Goal: Task Accomplishment & Management: Manage account settings

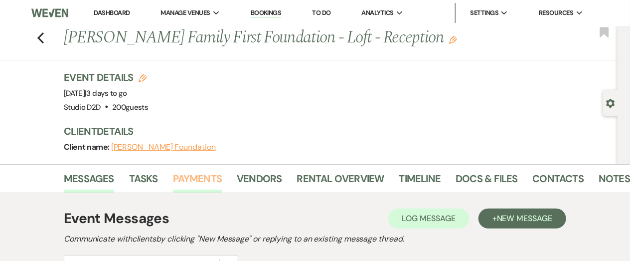
click at [196, 177] on link "Payments" at bounding box center [197, 182] width 49 height 22
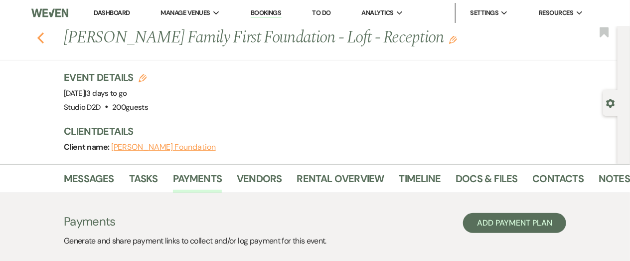
click at [40, 37] on icon "Previous" at bounding box center [40, 38] width 7 height 12
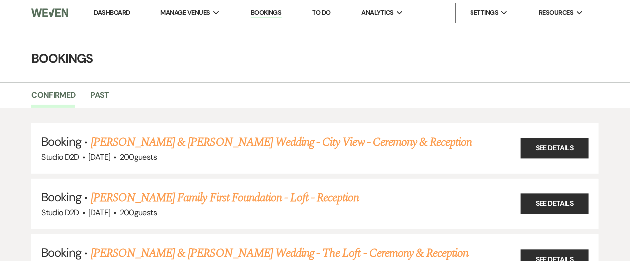
scroll to position [136, 0]
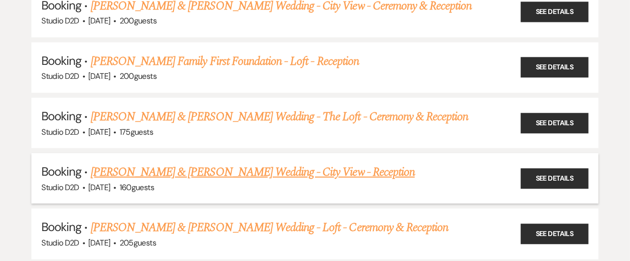
click at [168, 171] on link "[PERSON_NAME] & [PERSON_NAME] Wedding - City View - Reception" at bounding box center [253, 172] width 324 height 18
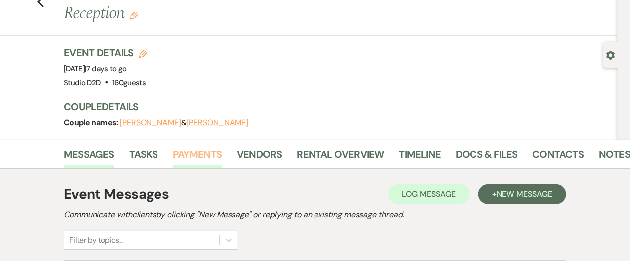
click at [208, 146] on link "Payments" at bounding box center [197, 157] width 49 height 22
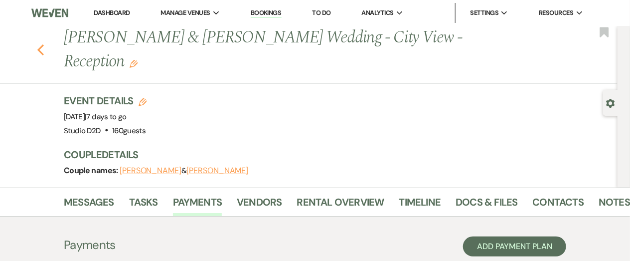
click at [41, 44] on use "button" at bounding box center [40, 49] width 6 height 11
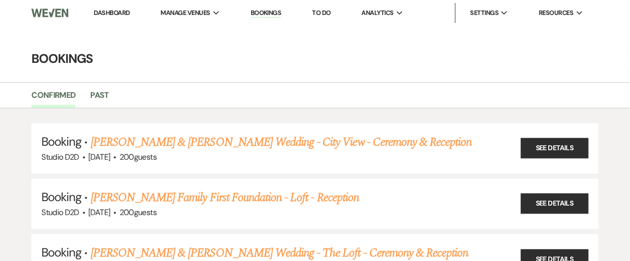
scroll to position [136, 0]
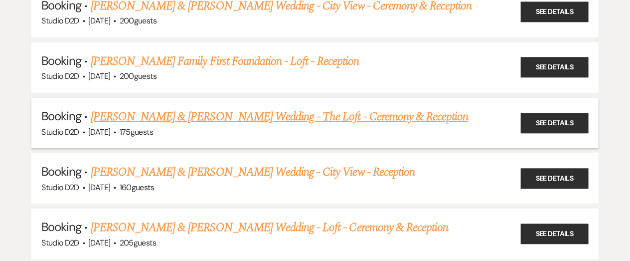
click at [177, 114] on link "[PERSON_NAME] & [PERSON_NAME] Wedding - The Loft - Ceremony & Reception" at bounding box center [280, 117] width 378 height 18
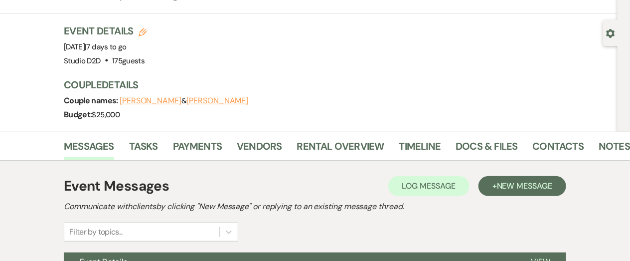
scroll to position [126, 0]
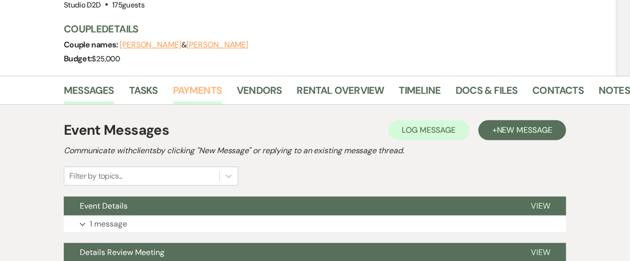
click at [192, 87] on link "Payments" at bounding box center [197, 93] width 49 height 22
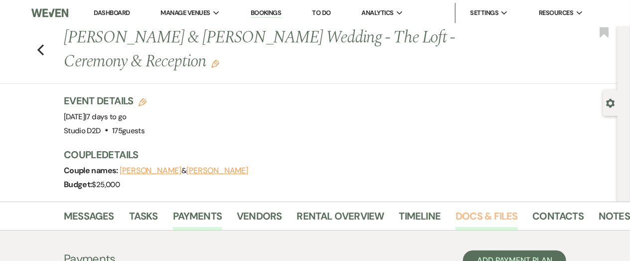
click at [467, 214] on link "Docs & Files" at bounding box center [487, 219] width 62 height 22
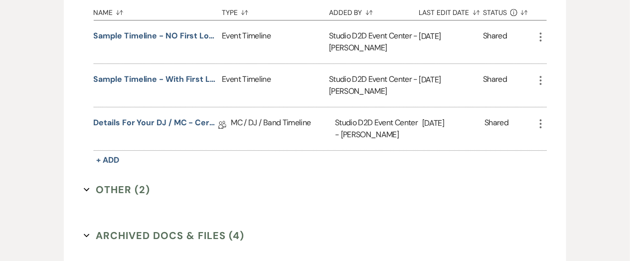
scroll to position [1132, 0]
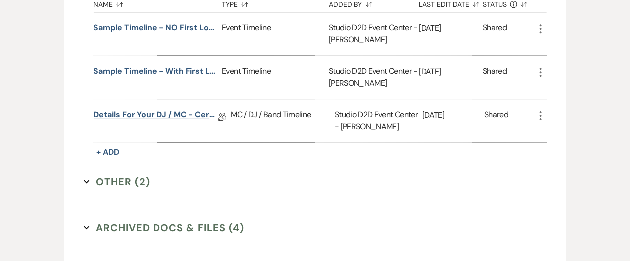
click at [182, 113] on link "Details for your DJ / MC - Ceremony & Reception" at bounding box center [156, 116] width 125 height 15
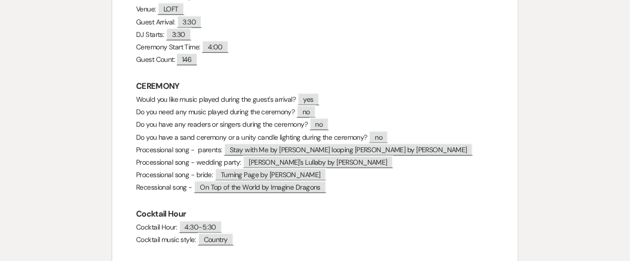
scroll to position [329, 0]
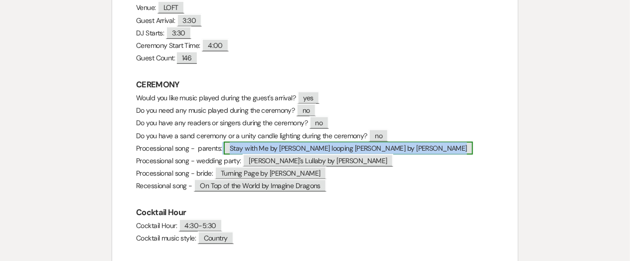
click at [253, 148] on span "Stay with Me by [PERSON_NAME] looping [PERSON_NAME] by [PERSON_NAME]" at bounding box center [348, 148] width 249 height 13
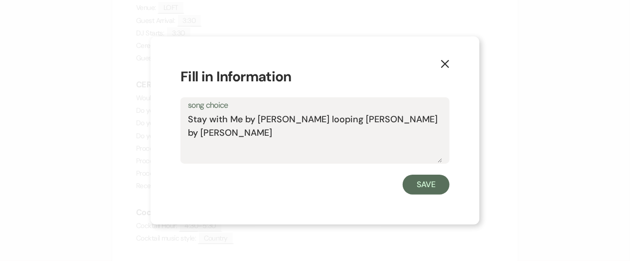
click at [267, 118] on textarea "Stay with Me by [PERSON_NAME] looping [PERSON_NAME] by [PERSON_NAME]" at bounding box center [315, 138] width 254 height 50
click at [417, 184] on button "Save" at bounding box center [426, 185] width 47 height 20
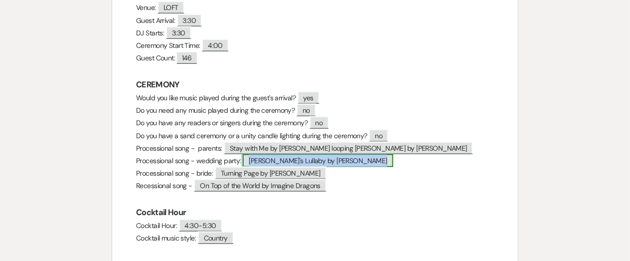
click at [319, 160] on span "[PERSON_NAME]'s Lullaby by [PERSON_NAME]" at bounding box center [318, 160] width 151 height 13
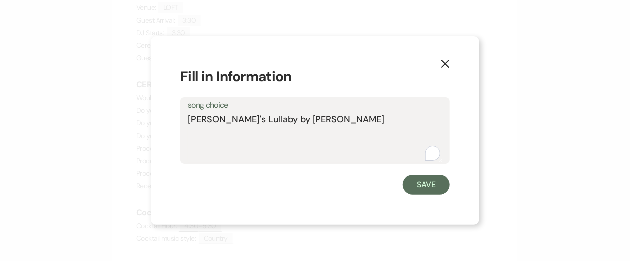
click at [268, 119] on textarea "[PERSON_NAME]'s Lullaby by [PERSON_NAME]" at bounding box center [315, 138] width 254 height 50
click at [241, 120] on textarea "[PERSON_NAME]'s Lullaby by [PERSON_NAME]" at bounding box center [315, 138] width 254 height 50
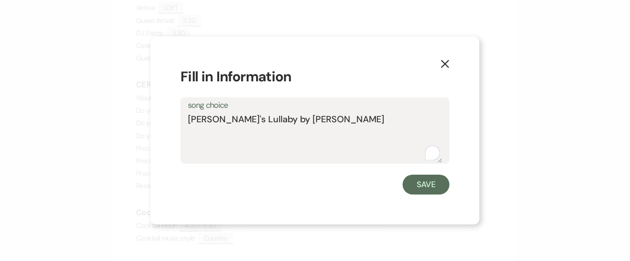
click at [241, 120] on textarea "[PERSON_NAME]'s Lullaby by [PERSON_NAME]" at bounding box center [315, 138] width 254 height 50
click at [241, 121] on textarea "[PERSON_NAME]'s Lullaby by [PERSON_NAME]" at bounding box center [315, 138] width 254 height 50
click at [429, 186] on button "Save" at bounding box center [426, 185] width 47 height 20
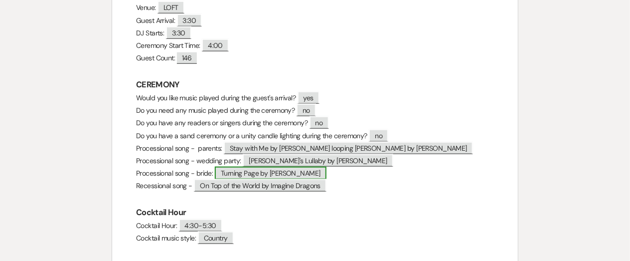
click at [282, 174] on span "Turning Page by [PERSON_NAME]" at bounding box center [271, 173] width 112 height 13
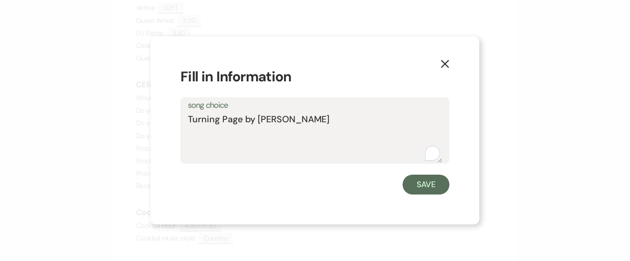
drag, startPoint x: 313, startPoint y: 121, endPoint x: 189, endPoint y: 120, distance: 123.7
click at [189, 120] on textarea "Turning Page by [PERSON_NAME]" at bounding box center [315, 138] width 254 height 50
click at [417, 180] on button "Save" at bounding box center [426, 185] width 47 height 20
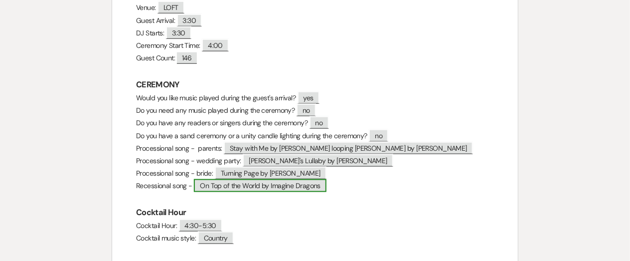
click at [271, 186] on span "On Top of the World by Imagine Dragons" at bounding box center [260, 185] width 133 height 13
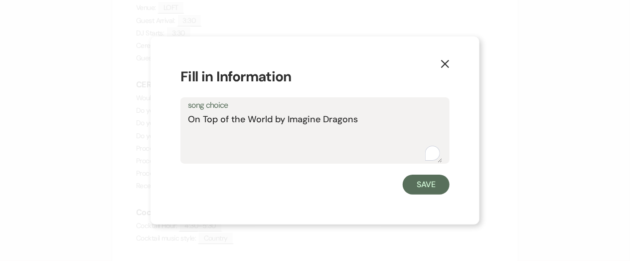
click at [260, 121] on textarea "On Top of the World by Imagine Dragons" at bounding box center [315, 138] width 254 height 50
click at [416, 183] on button "Save" at bounding box center [426, 185] width 47 height 20
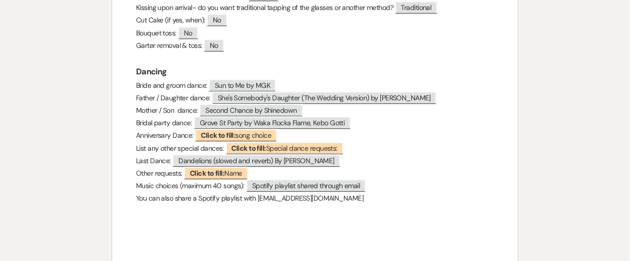
scroll to position [968, 0]
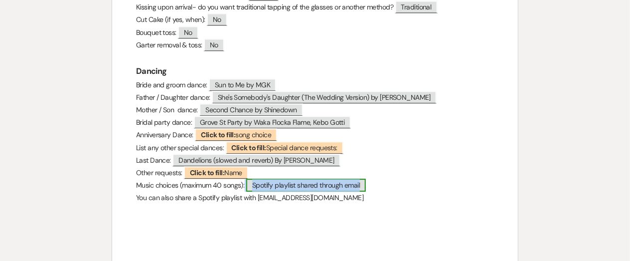
click at [333, 178] on span "Spotify playlist shared through email" at bounding box center [306, 184] width 120 height 13
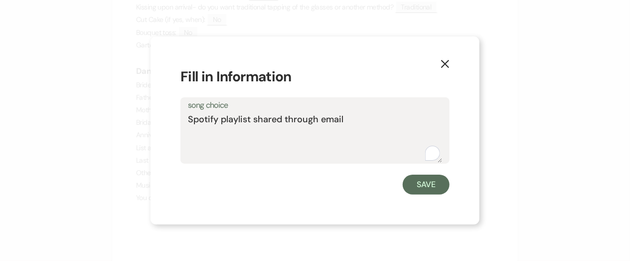
click at [361, 120] on textarea "Spotify playlist shared through email" at bounding box center [315, 138] width 254 height 50
type textarea "Spotify playlist shared through email - [URL][DOMAIN_NAME]"
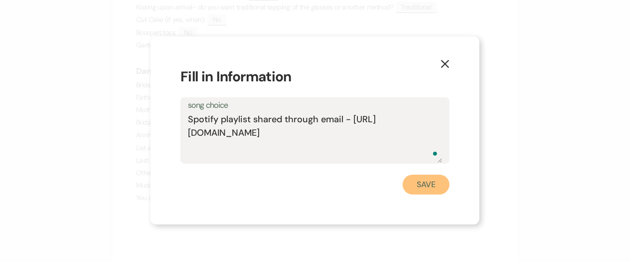
click at [422, 185] on button "Save" at bounding box center [426, 185] width 47 height 20
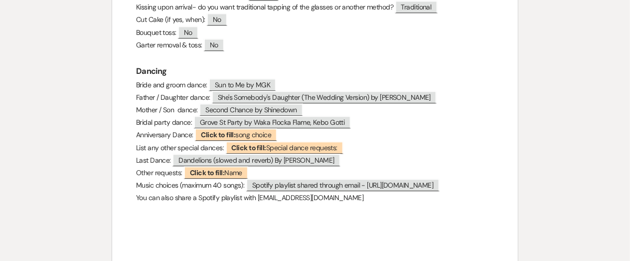
click at [408, 205] on p at bounding box center [315, 210] width 358 height 12
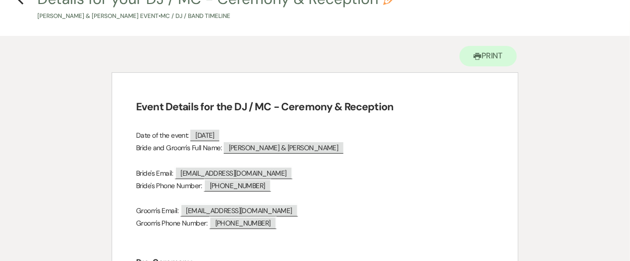
scroll to position [0, 0]
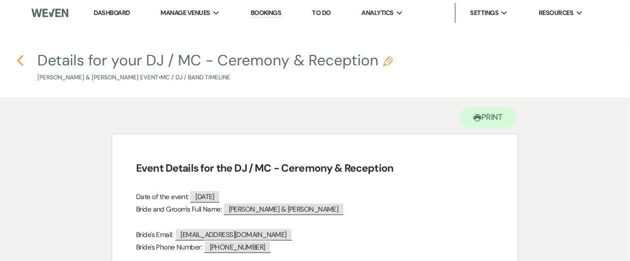
click at [21, 58] on icon "Previous" at bounding box center [19, 60] width 7 height 12
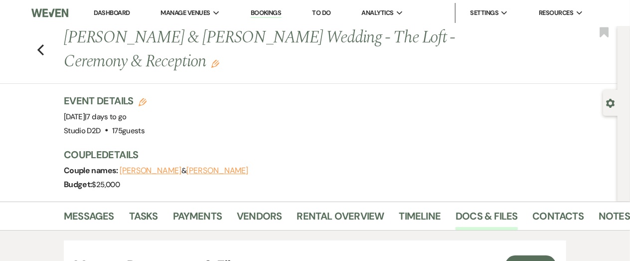
scroll to position [1132, 0]
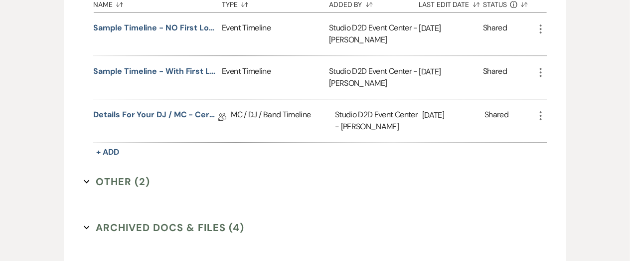
click at [116, 183] on button "Other (2) Expand" at bounding box center [117, 181] width 67 height 15
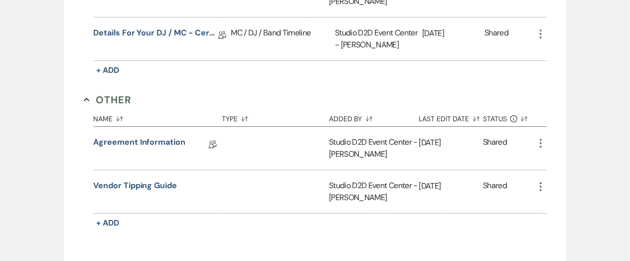
scroll to position [1217, 0]
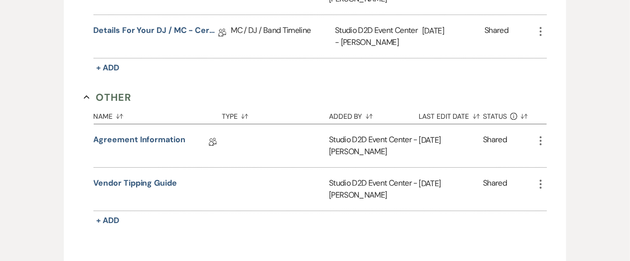
click at [539, 137] on icon "More" at bounding box center [541, 141] width 12 height 12
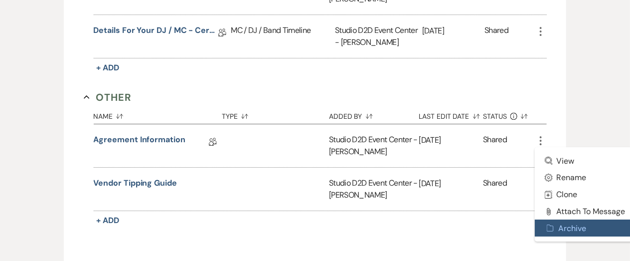
click at [559, 224] on button "Archive Archive" at bounding box center [585, 227] width 101 height 17
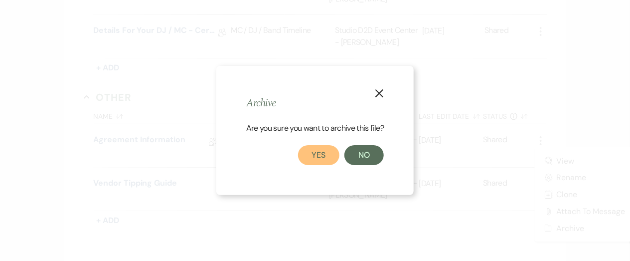
click at [322, 150] on button "Yes" at bounding box center [319, 155] width 42 height 20
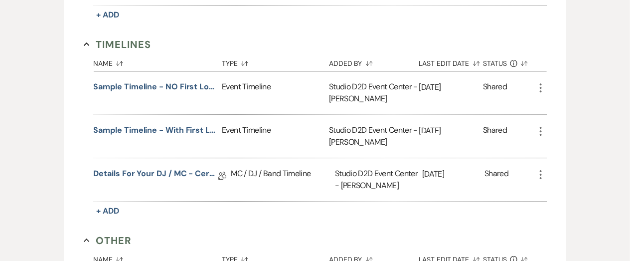
scroll to position [1069, 0]
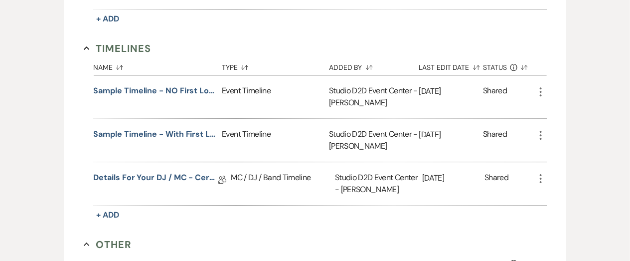
click at [541, 134] on icon "More" at bounding box center [541, 135] width 12 height 12
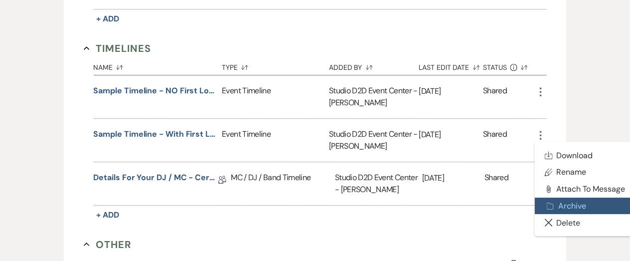
click at [555, 206] on button "Archive Archive" at bounding box center [585, 205] width 101 height 17
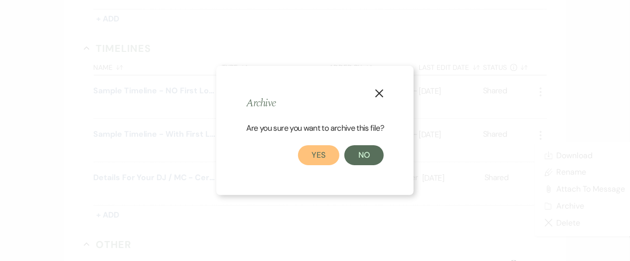
click at [320, 154] on button "Yes" at bounding box center [319, 155] width 42 height 20
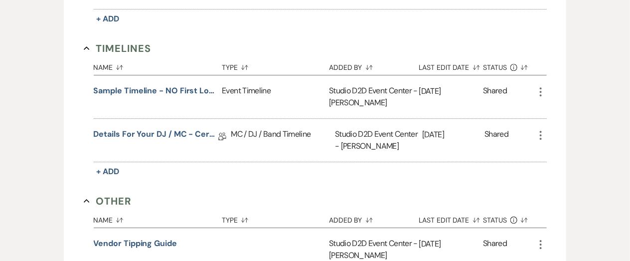
click at [540, 91] on icon "More" at bounding box center [541, 92] width 12 height 12
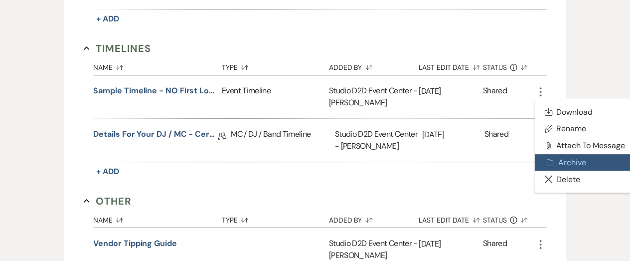
click at [547, 159] on icon "Archive" at bounding box center [551, 163] width 8 height 8
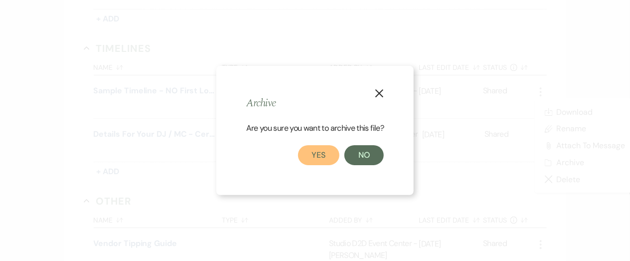
click at [322, 154] on button "Yes" at bounding box center [319, 155] width 42 height 20
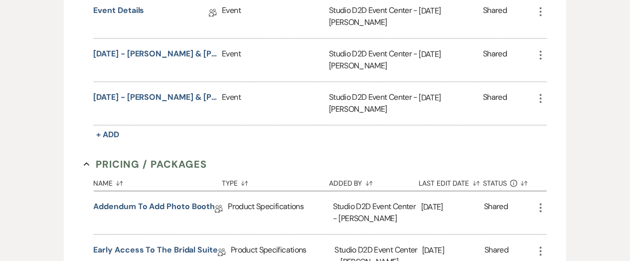
scroll to position [800, 0]
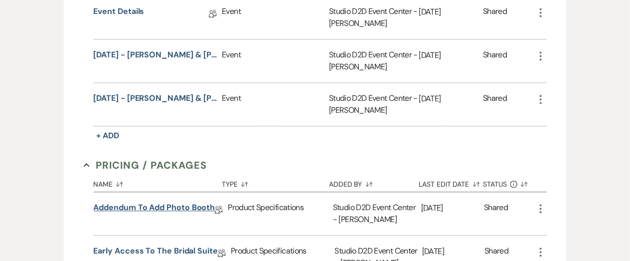
click at [175, 204] on link "Addendum to Add Photo Booth" at bounding box center [155, 208] width 122 height 15
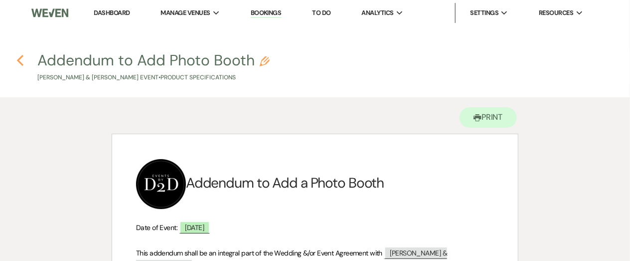
click at [20, 61] on use "button" at bounding box center [20, 60] width 6 height 11
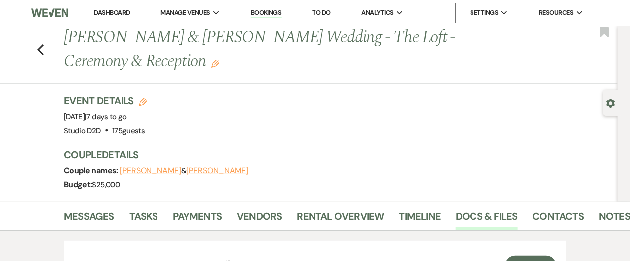
scroll to position [800, 0]
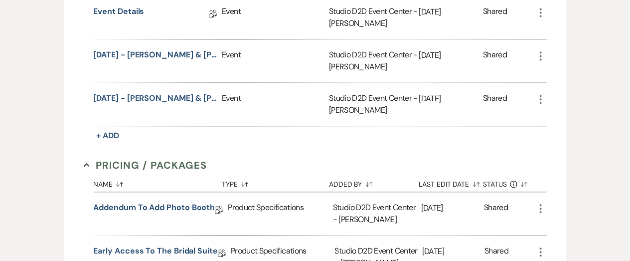
click at [539, 209] on icon "More" at bounding box center [541, 208] width 12 height 12
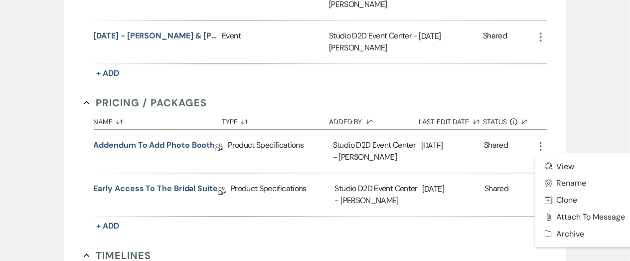
scroll to position [864, 0]
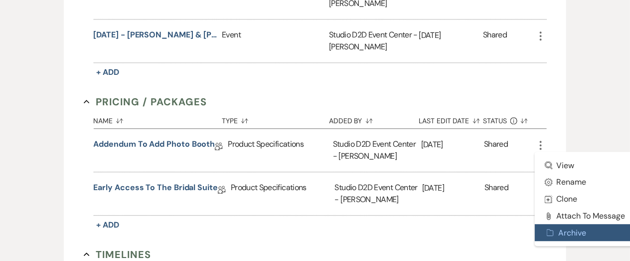
click at [562, 229] on button "Archive Archive" at bounding box center [585, 232] width 101 height 17
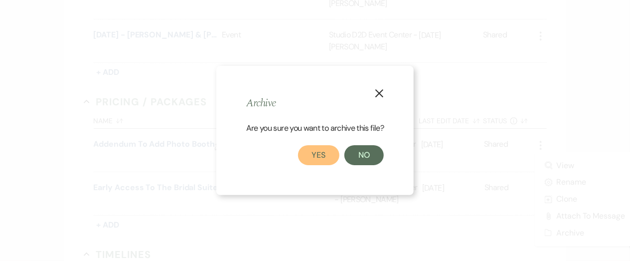
click at [318, 149] on button "Yes" at bounding box center [319, 155] width 42 height 20
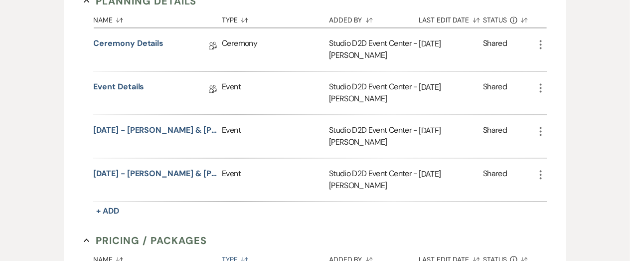
scroll to position [724, 0]
click at [540, 42] on use "button" at bounding box center [541, 44] width 2 height 9
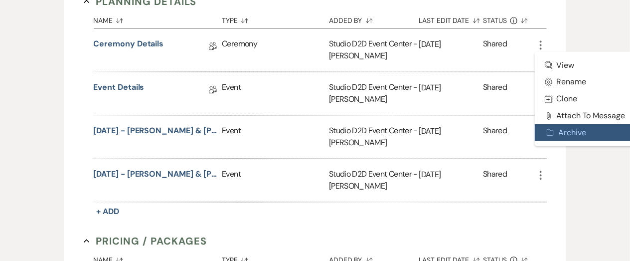
click at [555, 127] on button "Archive Archive" at bounding box center [585, 132] width 101 height 17
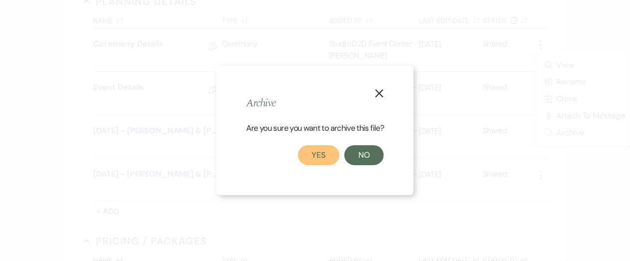
click at [328, 153] on button "Yes" at bounding box center [319, 155] width 42 height 20
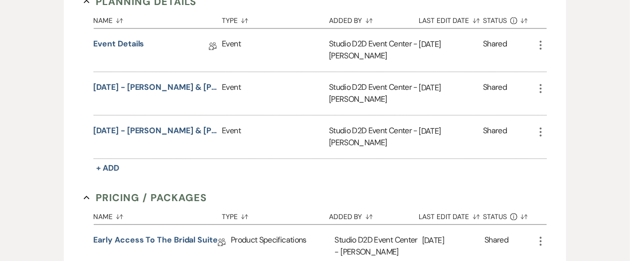
click at [541, 45] on icon "More" at bounding box center [541, 45] width 12 height 12
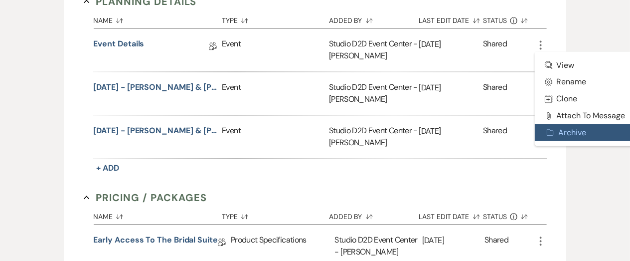
click at [558, 125] on button "Archive Archive" at bounding box center [585, 132] width 101 height 17
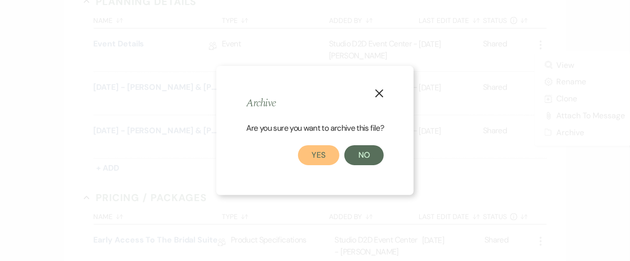
click at [325, 152] on button "Yes" at bounding box center [319, 155] width 42 height 20
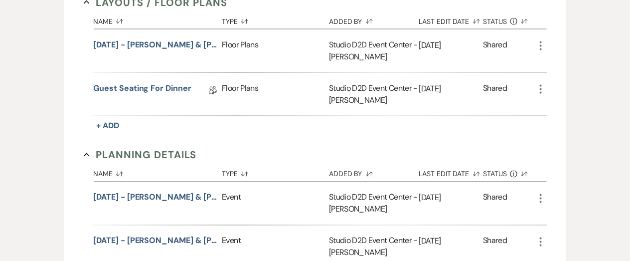
scroll to position [570, 0]
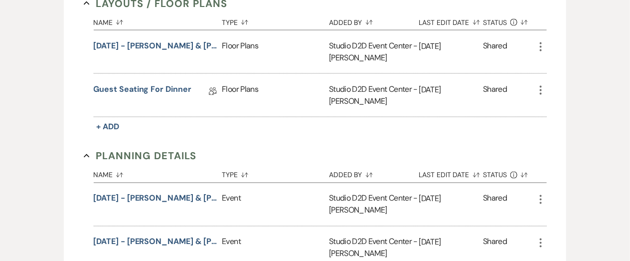
click at [540, 89] on icon "More" at bounding box center [541, 90] width 12 height 12
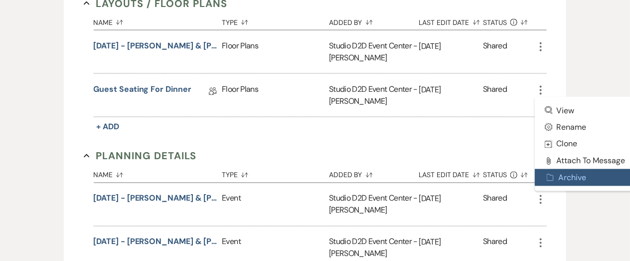
click at [561, 175] on button "Archive Archive" at bounding box center [585, 177] width 101 height 17
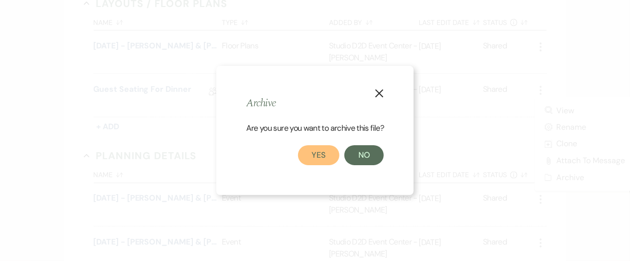
click at [316, 157] on button "Yes" at bounding box center [319, 155] width 42 height 20
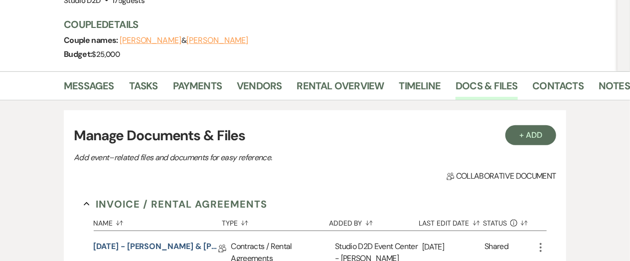
scroll to position [131, 0]
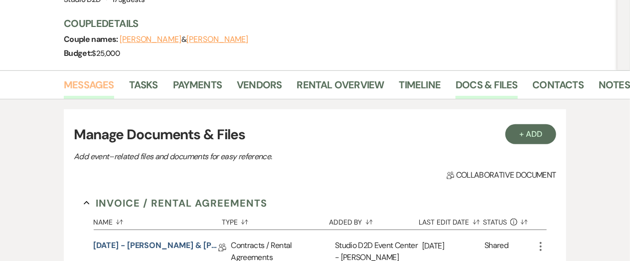
click at [105, 88] on link "Messages" at bounding box center [89, 88] width 50 height 22
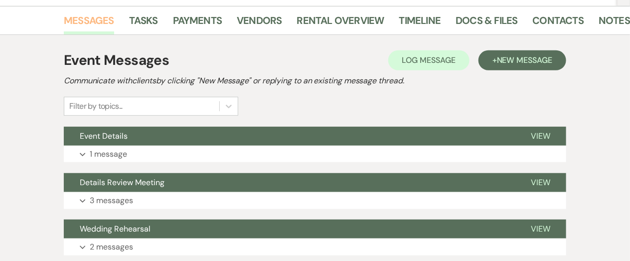
scroll to position [196, 0]
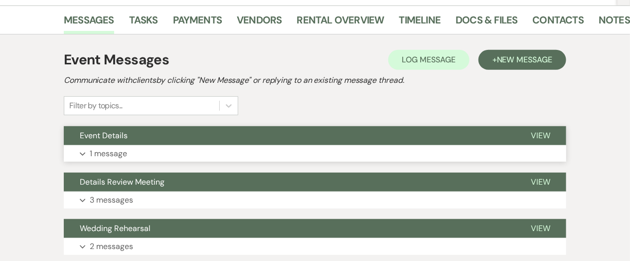
click at [127, 151] on p "1 message" at bounding box center [108, 153] width 37 height 13
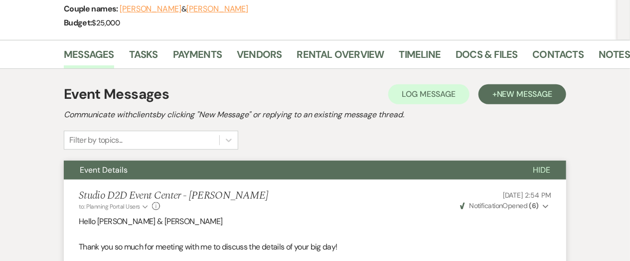
scroll to position [157, 0]
